Goal: Transaction & Acquisition: Obtain resource

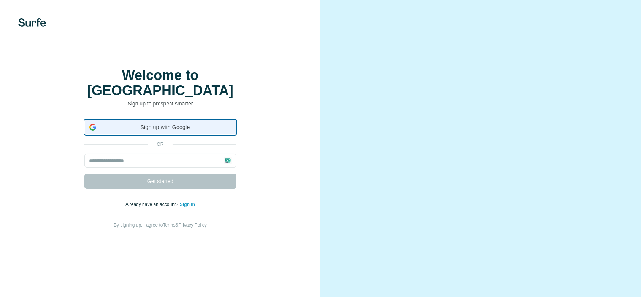
click at [176, 131] on span "Sign up with Google" at bounding box center [165, 127] width 132 height 8
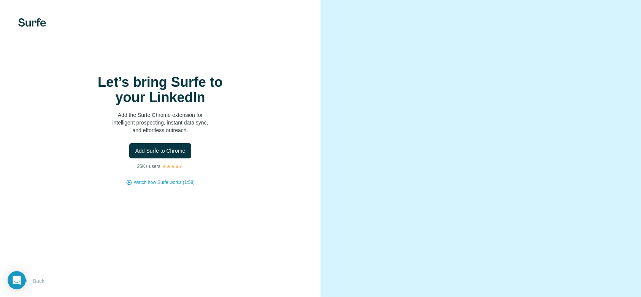
click at [33, 21] on img at bounding box center [32, 22] width 28 height 8
click at [183, 154] on span "Add Surfe to Chrome" at bounding box center [160, 151] width 50 height 8
click at [149, 186] on span "Watch how Surfe works (1:58)" at bounding box center [164, 182] width 61 height 7
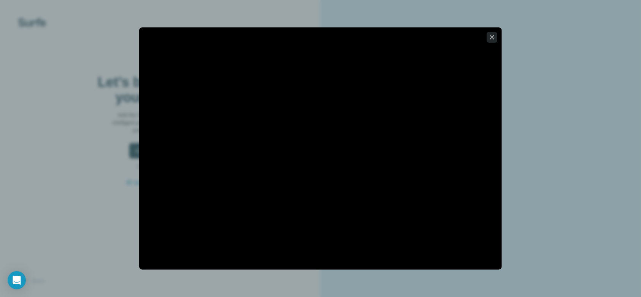
click at [494, 40] on icon "button" at bounding box center [492, 37] width 8 height 8
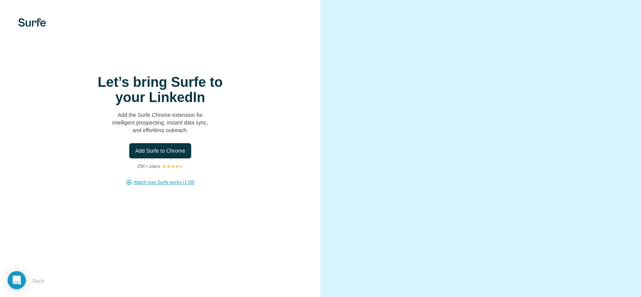
scroll to position [44, 0]
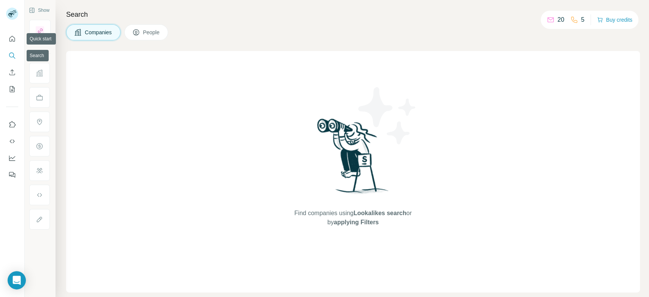
click at [12, 57] on icon "Search" at bounding box center [12, 56] width 8 height 8
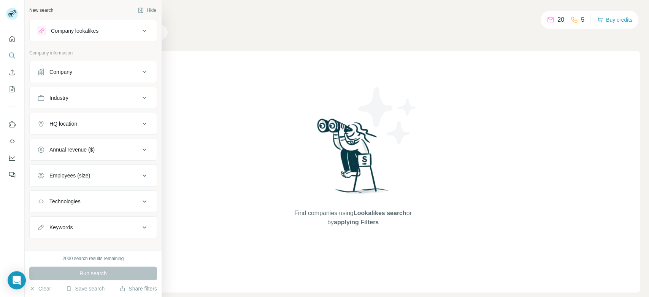
click at [100, 32] on div "Company lookalikes" at bounding box center [88, 30] width 103 height 9
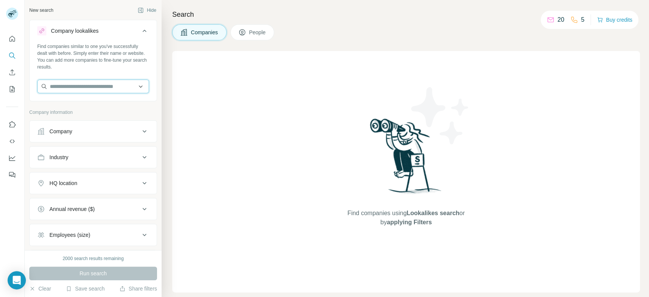
click at [94, 90] on input "text" at bounding box center [93, 86] width 112 height 14
paste input "**********"
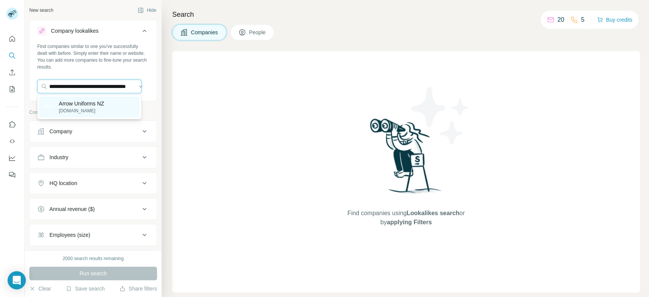
type input "**********"
click at [97, 106] on p "Arrow Uniforms NZ" at bounding box center [81, 104] width 45 height 8
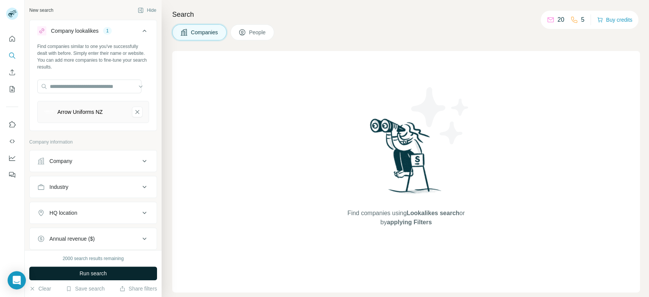
click at [134, 274] on button "Run search" at bounding box center [93, 273] width 128 height 14
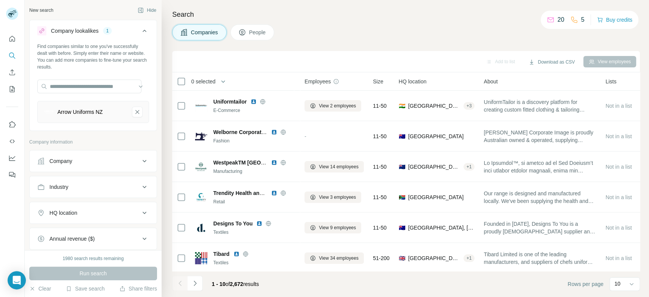
click at [130, 218] on button "HQ location" at bounding box center [93, 212] width 127 height 18
click at [119, 228] on input "text" at bounding box center [93, 232] width 112 height 14
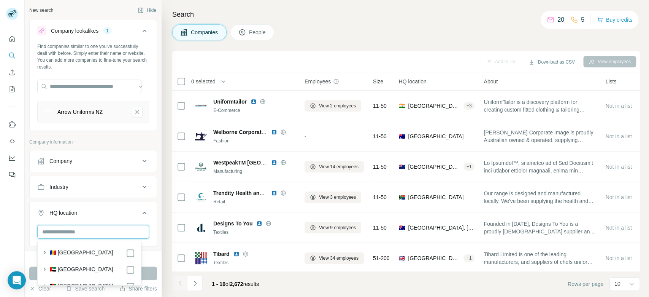
click at [114, 232] on input "text" at bounding box center [93, 232] width 112 height 14
type input "**********"
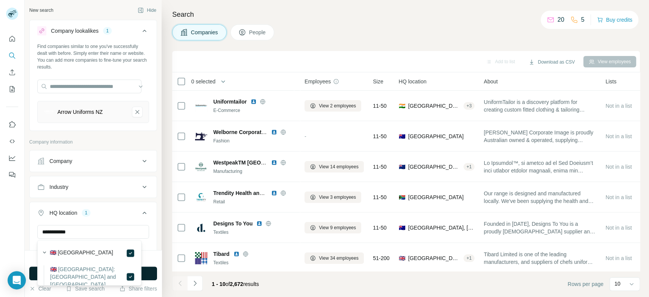
click at [143, 270] on button "Run search" at bounding box center [93, 273] width 128 height 14
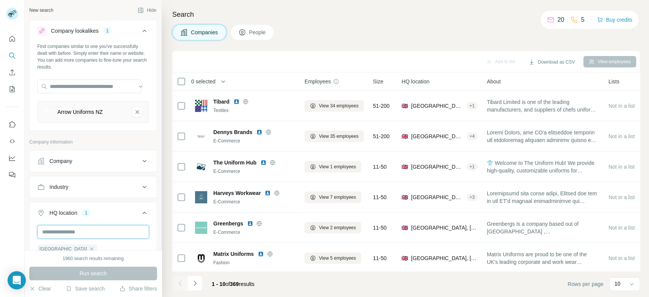
click at [105, 235] on input "text" at bounding box center [93, 232] width 112 height 14
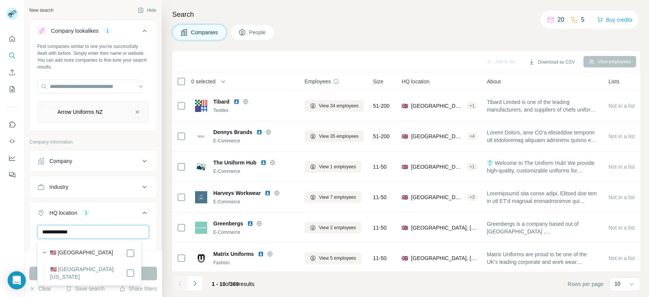
type input "**********"
click at [148, 276] on button "Run search" at bounding box center [93, 273] width 128 height 14
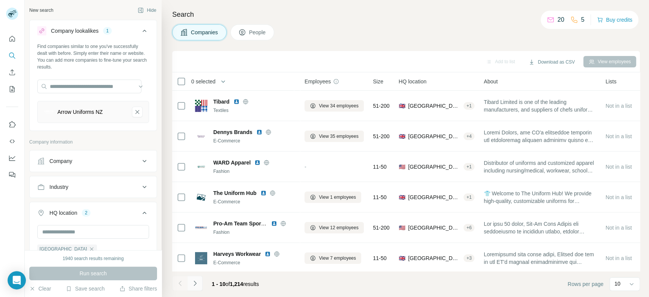
click at [197, 286] on icon "Navigate to next page" at bounding box center [195, 283] width 8 height 8
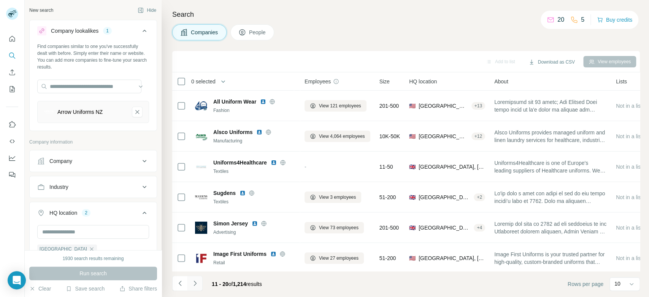
click at [197, 286] on icon "Navigate to next page" at bounding box center [195, 283] width 8 height 8
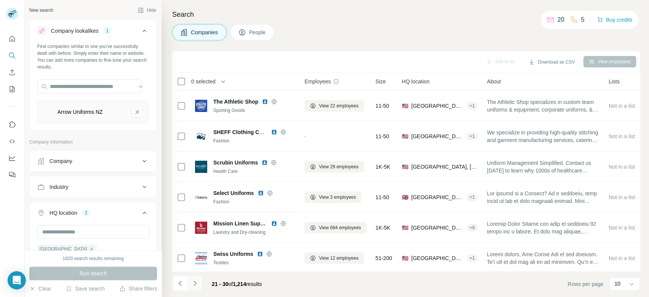
click at [197, 286] on icon "Navigate to next page" at bounding box center [195, 283] width 8 height 8
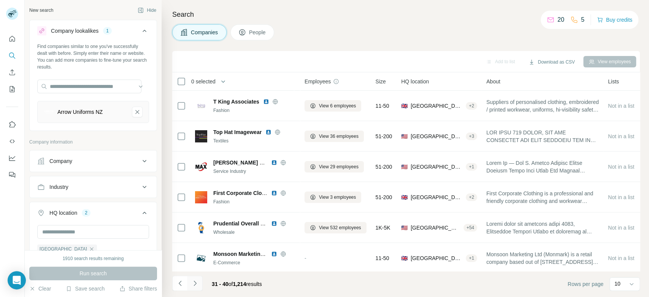
click at [197, 286] on icon "Navigate to next page" at bounding box center [195, 283] width 8 height 8
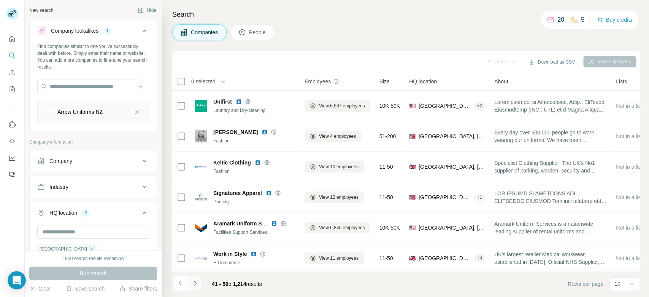
click at [197, 286] on icon "Navigate to next page" at bounding box center [195, 283] width 8 height 8
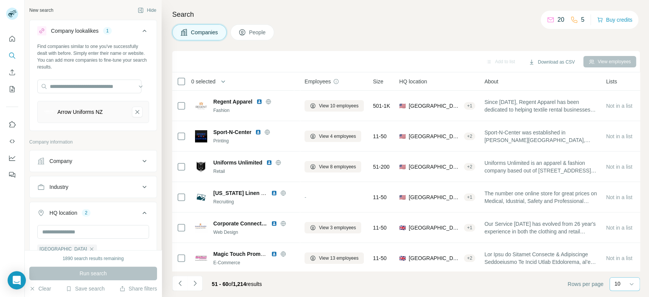
click at [621, 287] on div "10" at bounding box center [623, 283] width 19 height 13
click at [624, 226] on div "60" at bounding box center [624, 226] width 17 height 8
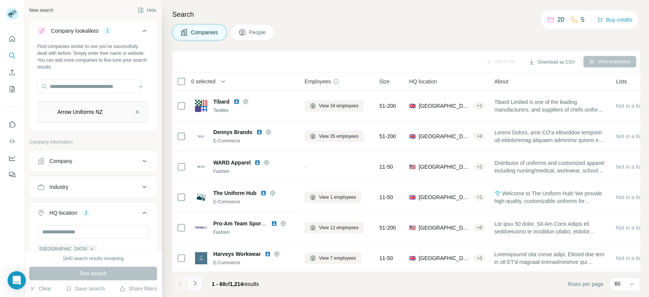
click at [195, 286] on icon "Navigate to next page" at bounding box center [195, 283] width 8 height 8
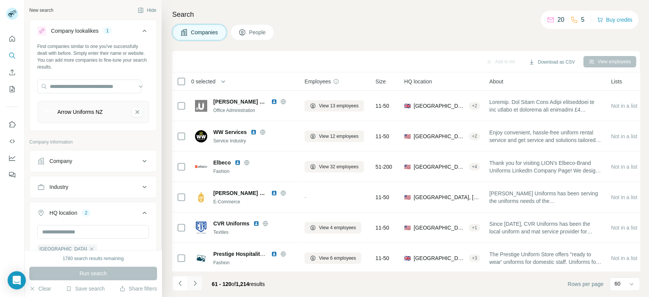
click at [195, 286] on icon "Navigate to next page" at bounding box center [195, 283] width 8 height 8
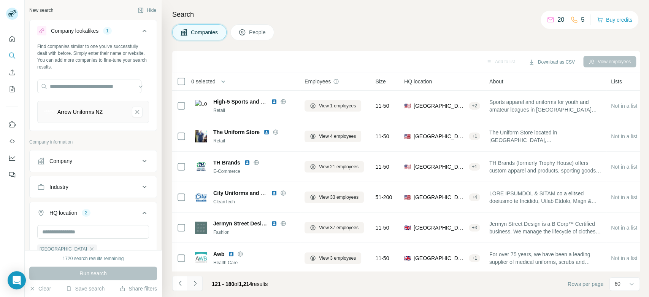
click at [195, 286] on icon "Navigate to next page" at bounding box center [195, 283] width 8 height 8
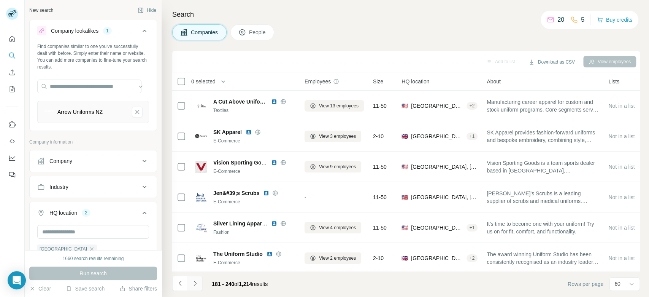
click at [195, 286] on icon "Navigate to next page" at bounding box center [195, 283] width 8 height 8
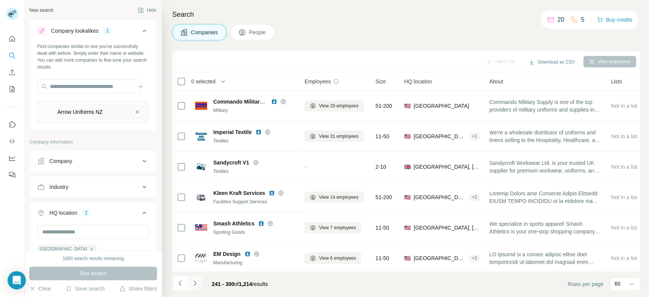
click at [195, 286] on icon "Navigate to next page" at bounding box center [195, 283] width 8 height 8
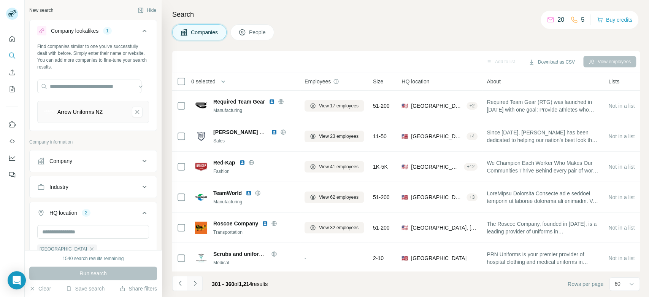
click at [195, 286] on icon "Navigate to next page" at bounding box center [195, 283] width 8 height 8
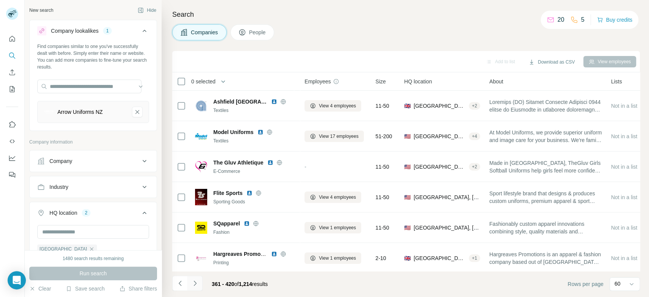
click at [195, 286] on icon "Navigate to next page" at bounding box center [195, 283] width 8 height 8
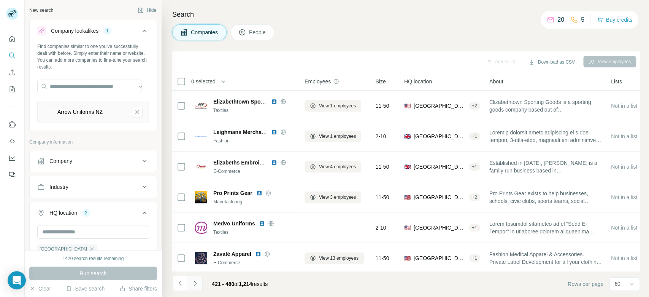
click at [195, 286] on icon "Navigate to next page" at bounding box center [195, 283] width 8 height 8
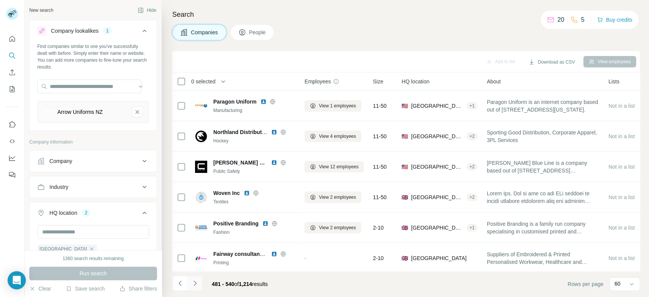
click at [195, 286] on icon "Navigate to next page" at bounding box center [195, 283] width 8 height 8
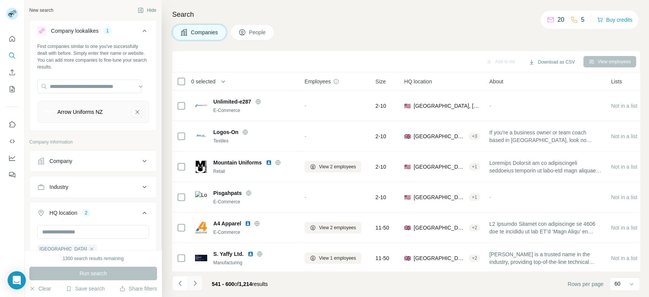
click at [195, 286] on icon "Navigate to next page" at bounding box center [195, 283] width 8 height 8
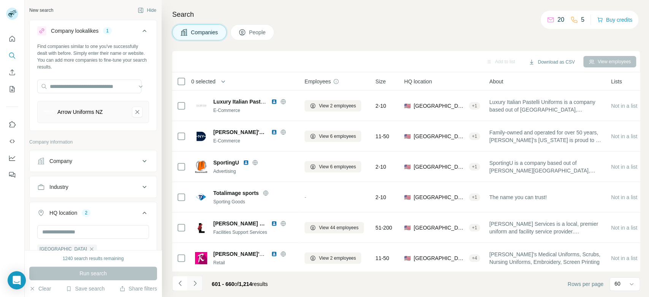
click at [195, 286] on icon "Navigate to next page" at bounding box center [195, 283] width 8 height 8
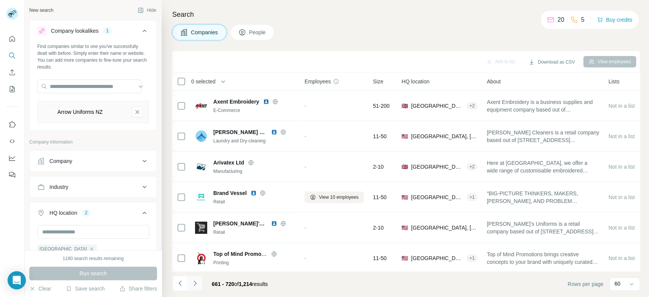
click at [195, 286] on icon "Navigate to next page" at bounding box center [195, 283] width 8 height 8
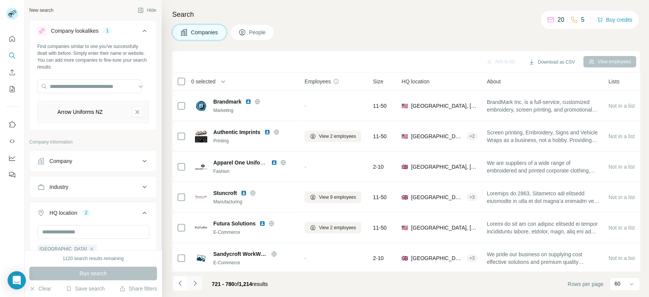
click at [195, 286] on icon "Navigate to next page" at bounding box center [195, 283] width 8 height 8
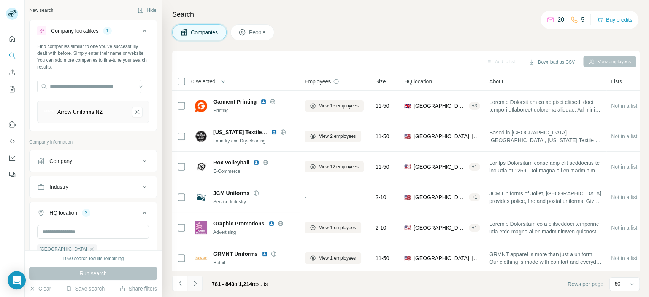
click at [195, 286] on icon "Navigate to next page" at bounding box center [195, 283] width 8 height 8
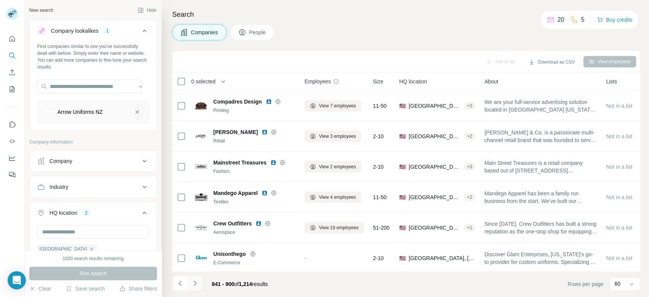
click at [195, 286] on icon "Navigate to next page" at bounding box center [195, 283] width 8 height 8
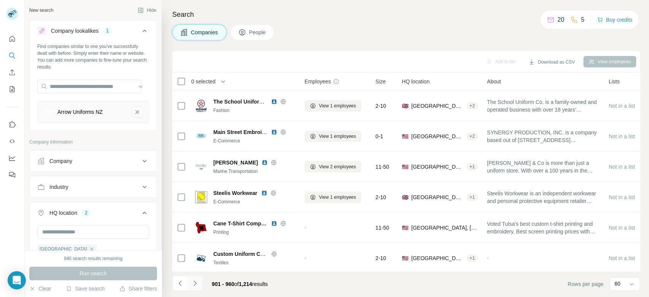
click at [195, 286] on icon "Navigate to next page" at bounding box center [195, 283] width 8 height 8
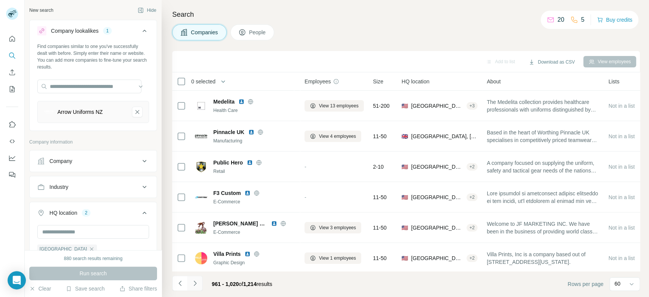
click at [195, 286] on icon "Navigate to next page" at bounding box center [195, 283] width 8 height 8
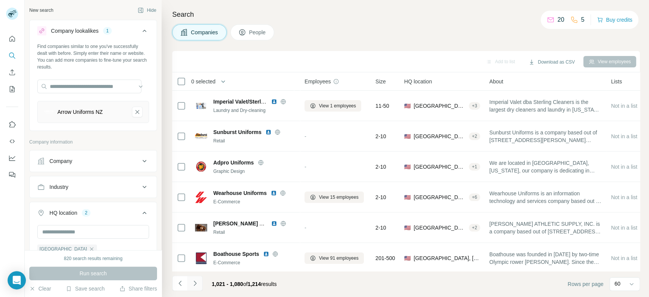
click at [195, 286] on icon "Navigate to next page" at bounding box center [195, 283] width 8 height 8
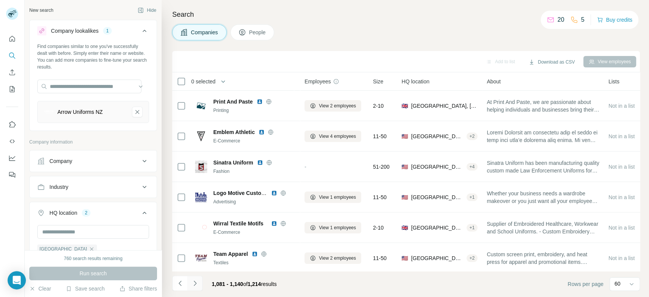
click at [195, 286] on icon "Navigate to next page" at bounding box center [195, 283] width 8 height 8
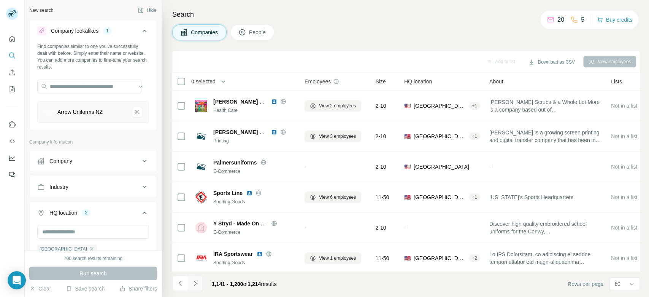
click at [195, 286] on icon "Navigate to next page" at bounding box center [195, 283] width 8 height 8
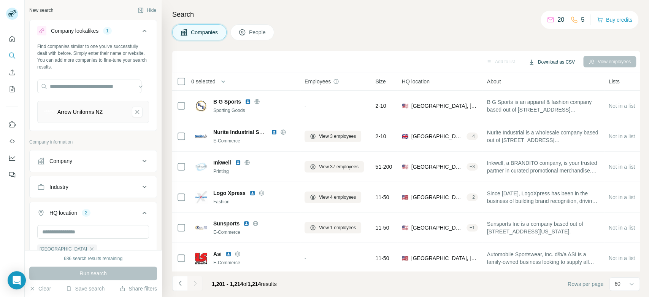
click at [538, 62] on button "Download as CSV" at bounding box center [551, 61] width 57 height 11
click at [535, 93] on div "All viewed companies (1214)" at bounding box center [563, 92] width 77 height 14
